Goal: Task Accomplishment & Management: Complete application form

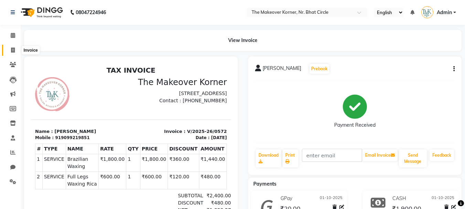
click at [12, 52] on icon at bounding box center [13, 49] width 4 height 5
select select "service"
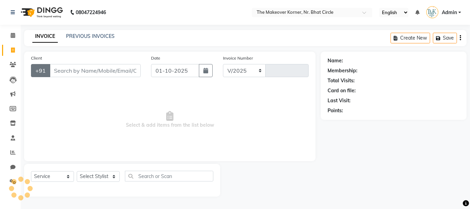
select select "5477"
type input "0573"
click at [74, 74] on input "Client" at bounding box center [95, 70] width 91 height 13
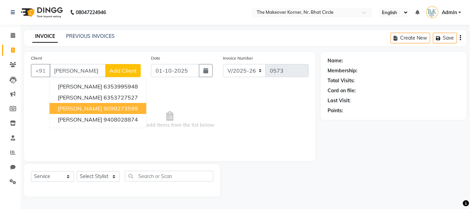
click at [79, 109] on span "[PERSON_NAME]" at bounding box center [80, 108] width 44 height 7
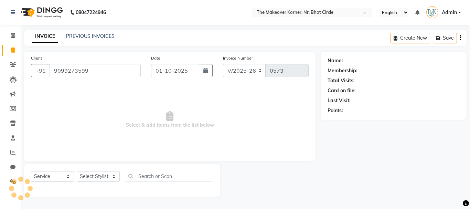
type input "9099273599"
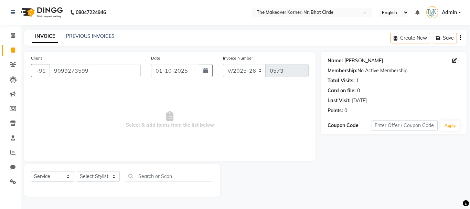
click at [371, 63] on link "[PERSON_NAME]" at bounding box center [363, 60] width 39 height 7
click at [63, 173] on select "Select Service Product Membership Package Voucher Prepaid Gift Card" at bounding box center [52, 176] width 43 height 11
click at [65, 173] on select "Select Service Product Membership Package Voucher Prepaid Gift Card" at bounding box center [52, 176] width 43 height 11
click at [92, 179] on select "Select Stylist Admin [PERSON_NAME] [PERSON_NAME] [PERSON_NAME] [PERSON_NAME]" at bounding box center [98, 176] width 43 height 11
select select "36810"
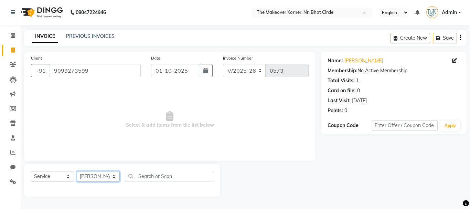
click at [77, 171] on select "Select Stylist Admin [PERSON_NAME] [PERSON_NAME] [PERSON_NAME] [PERSON_NAME]" at bounding box center [98, 176] width 43 height 11
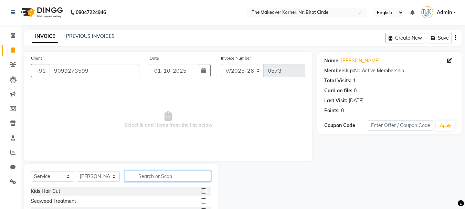
click at [140, 177] on input "text" at bounding box center [168, 176] width 86 height 11
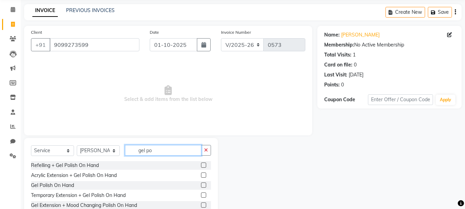
scroll to position [67, 0]
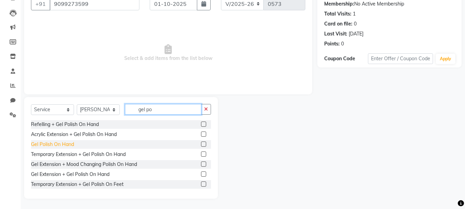
type input "gel po"
click at [58, 141] on div "Gel Polish On Hand" at bounding box center [52, 144] width 43 height 7
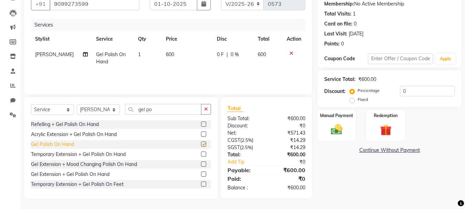
checkbox input "false"
click at [175, 113] on input "gel po" at bounding box center [163, 109] width 76 height 11
click at [174, 113] on input "gel po" at bounding box center [163, 109] width 76 height 11
click at [177, 114] on input "gel po" at bounding box center [163, 109] width 76 height 11
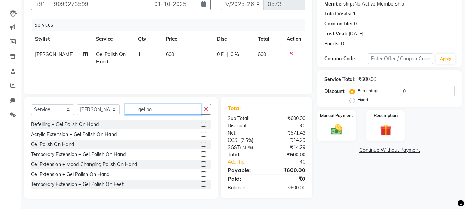
click at [177, 114] on input "gel po" at bounding box center [163, 109] width 76 height 11
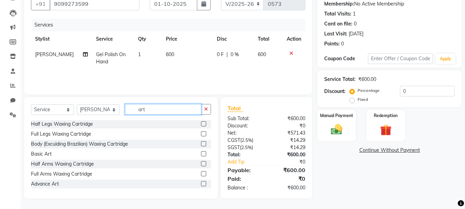
scroll to position [0, 0]
type input "art"
click at [49, 153] on div "Basic Art" at bounding box center [41, 154] width 21 height 7
checkbox input "false"
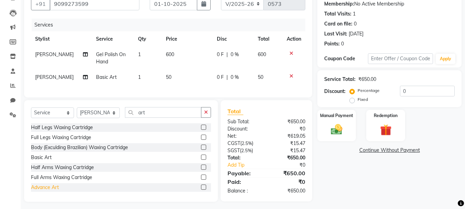
click at [43, 191] on div "Advance Art" at bounding box center [45, 187] width 28 height 7
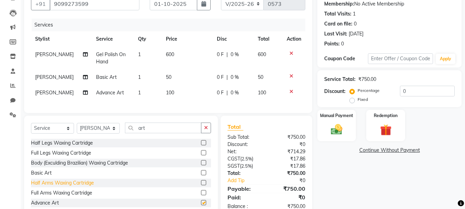
checkbox input "false"
click at [138, 78] on td "1" at bounding box center [148, 77] width 28 height 15
select select "36810"
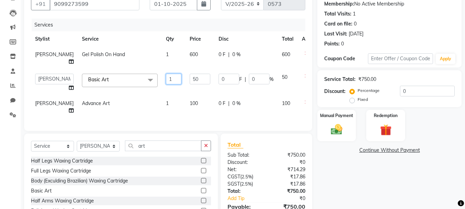
click at [166, 84] on input "1" at bounding box center [173, 79] width 15 height 11
type input "8"
click at [156, 118] on div "Services Stylist Service Qty Price Disc Total Action [PERSON_NAME] Gel Polish O…" at bounding box center [168, 71] width 274 height 105
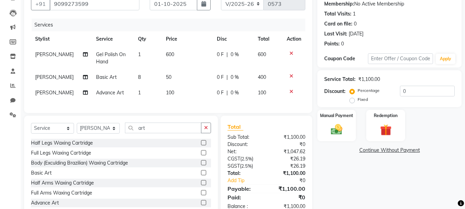
click at [138, 96] on span "1" at bounding box center [139, 92] width 3 height 6
select select "36810"
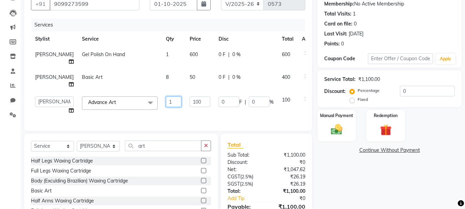
click at [166, 107] on input "1" at bounding box center [173, 101] width 15 height 11
type input "2"
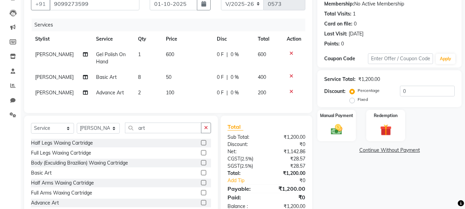
click at [169, 132] on div "Client [PHONE_NUMBER] Date [DATE] Invoice Number V/2025 V/[PHONE_NUMBER] Servic…" at bounding box center [168, 101] width 298 height 232
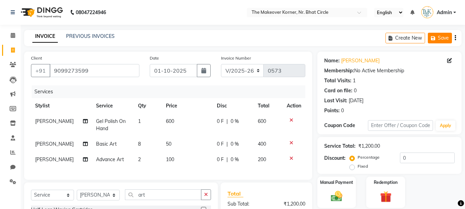
click at [446, 39] on button "Save" at bounding box center [440, 38] width 24 height 11
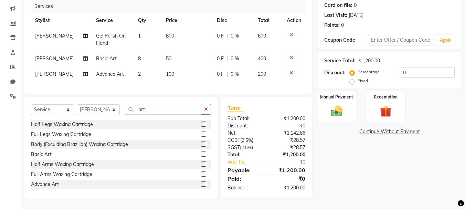
scroll to position [103, 0]
click at [56, 188] on div "Advance Art" at bounding box center [45, 184] width 28 height 7
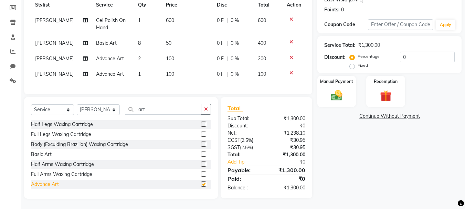
checkbox input "false"
click at [138, 77] on span "1" at bounding box center [139, 74] width 3 height 6
select select "36810"
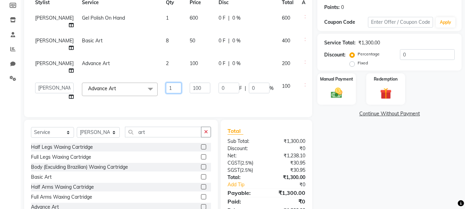
click at [166, 93] on input "1" at bounding box center [173, 88] width 15 height 11
type input "2"
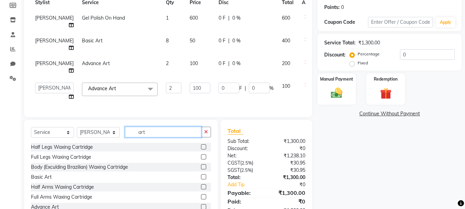
click at [177, 153] on div "Select Service Product Membership Package Voucher Prepaid Gift Card Select Styl…" at bounding box center [121, 171] width 194 height 102
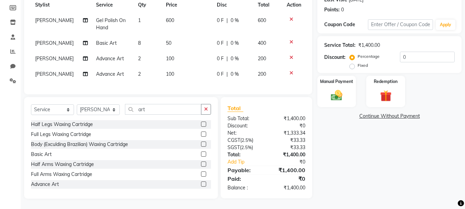
click at [177, 153] on div "Half Legs Waxing Cartridge Full Legs Waxing Cartridge Body (Exculding Brazilian…" at bounding box center [121, 154] width 180 height 69
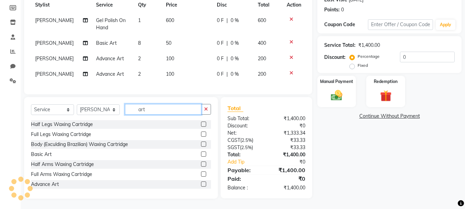
click at [170, 115] on input "art" at bounding box center [163, 109] width 76 height 11
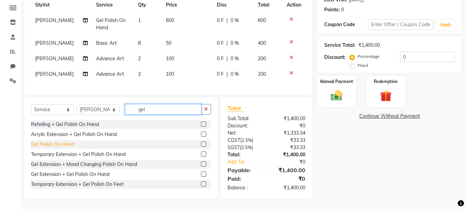
type input "gel"
click at [70, 148] on div "Gel Polish On Hand" at bounding box center [52, 144] width 43 height 7
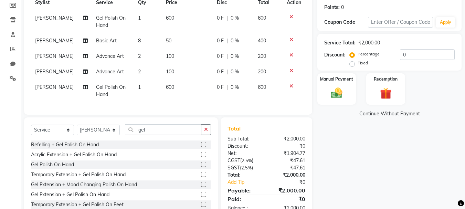
click at [291, 73] on icon at bounding box center [291, 70] width 4 height 5
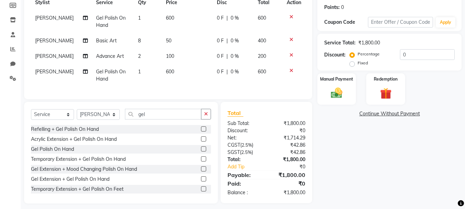
click at [290, 73] on icon at bounding box center [291, 70] width 4 height 5
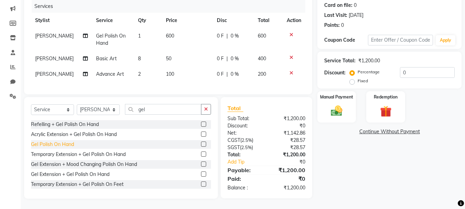
click at [65, 145] on div "Gel Polish On Hand" at bounding box center [52, 144] width 43 height 7
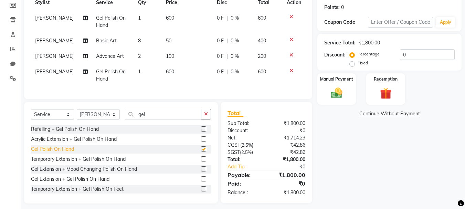
checkbox input "false"
click at [161, 119] on input "gel" at bounding box center [163, 114] width 76 height 11
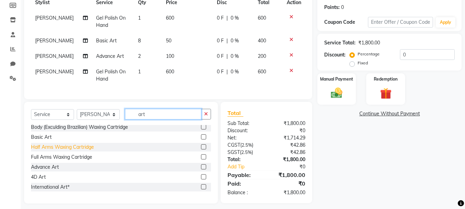
scroll to position [34, 0]
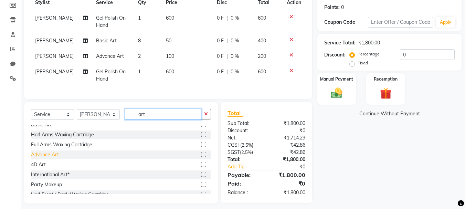
type input "art"
click at [55, 158] on div "Advance Art" at bounding box center [45, 154] width 28 height 7
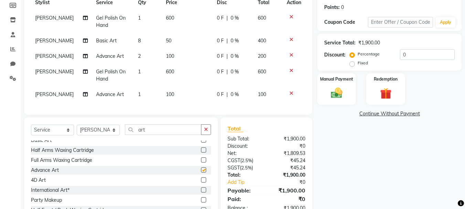
checkbox input "false"
click at [138, 97] on span "1" at bounding box center [139, 94] width 3 height 6
select select "36810"
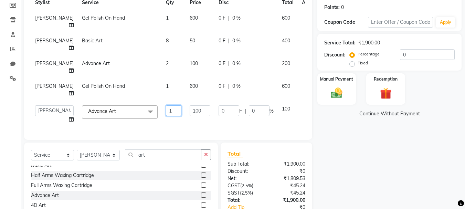
click at [166, 116] on input "1" at bounding box center [173, 110] width 15 height 11
type input "2"
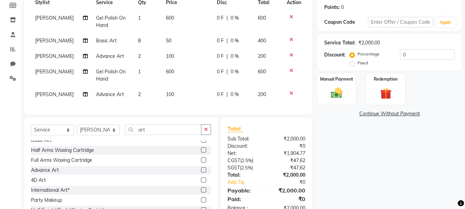
click at [177, 148] on div "Client [PHONE_NUMBER] Date [DATE] Invoice Number V/2025 V/[PHONE_NUMBER] Servic…" at bounding box center [168, 83] width 298 height 270
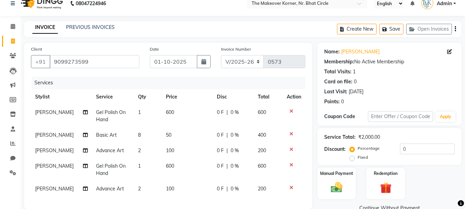
scroll to position [0, 0]
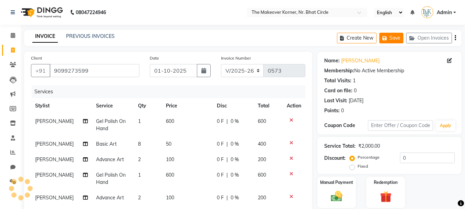
click at [387, 40] on icon "button" at bounding box center [385, 38] width 7 height 5
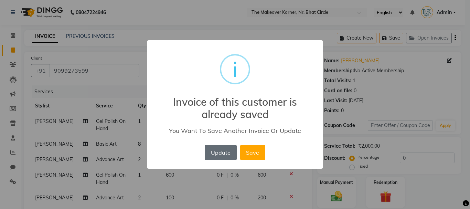
click at [223, 152] on button "Update" at bounding box center [221, 152] width 32 height 15
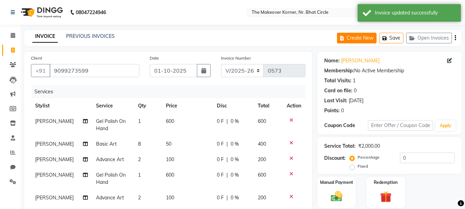
click at [369, 38] on button "Create New" at bounding box center [357, 38] width 40 height 11
select select "service"
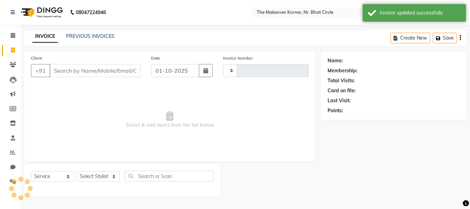
type input "0573"
select select "5477"
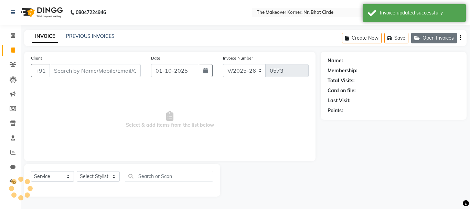
click at [439, 42] on button "Open Invoices" at bounding box center [434, 38] width 46 height 11
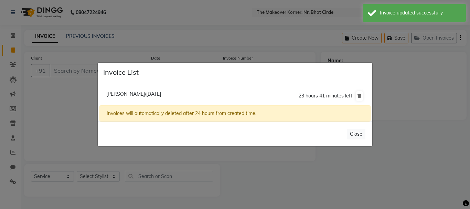
click at [149, 95] on span "[PERSON_NAME]/[DATE]" at bounding box center [133, 94] width 55 height 6
type input "9099273599"
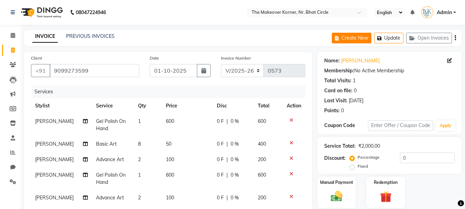
click at [357, 39] on button "Create New" at bounding box center [352, 38] width 40 height 11
select select "service"
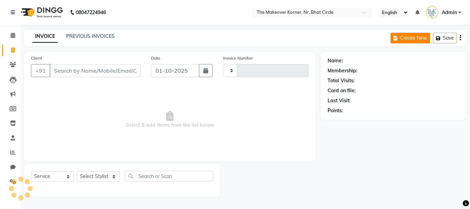
type input "0573"
select select "5477"
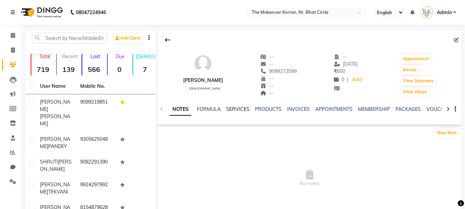
click at [229, 110] on link "SERVICES" at bounding box center [237, 109] width 23 height 6
